Goal: Task Accomplishment & Management: Manage account settings

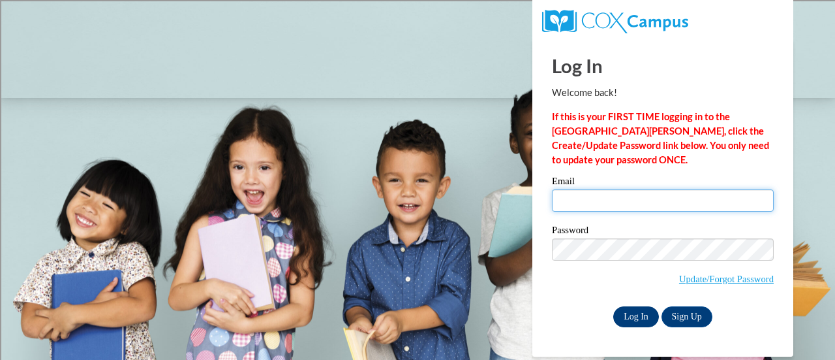
type input "[EMAIL_ADDRESS][DOMAIN_NAME]"
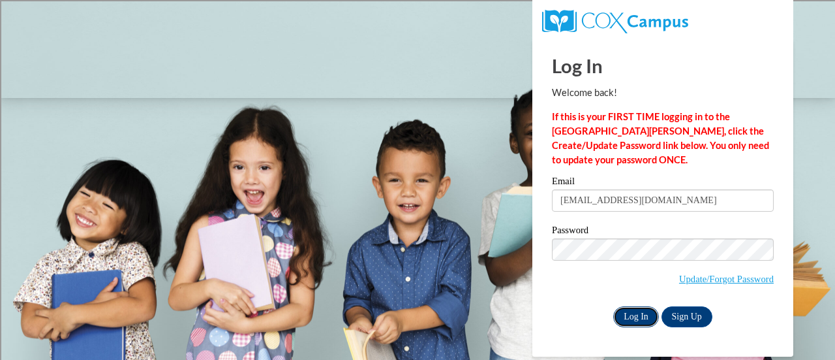
click at [634, 307] on input "Log In" at bounding box center [636, 316] width 46 height 21
